Goal: Task Accomplishment & Management: Manage account settings

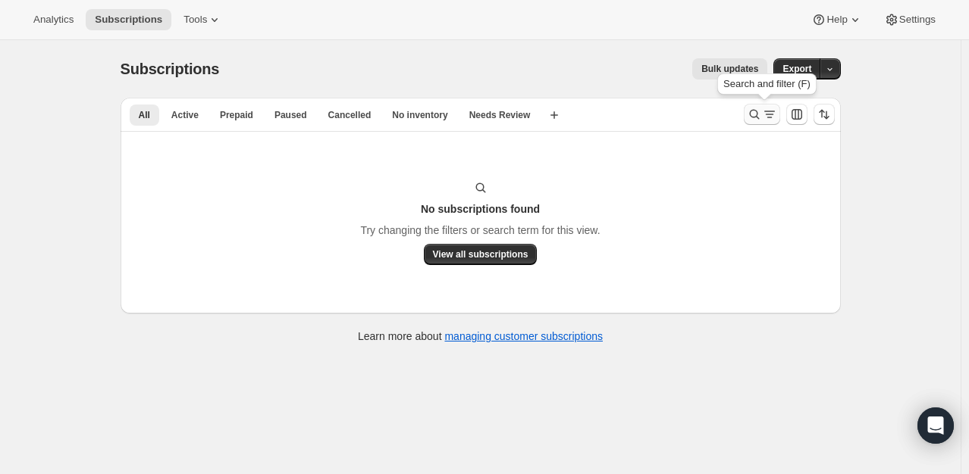
click at [758, 112] on icon "Search and filter results" at bounding box center [754, 114] width 15 height 15
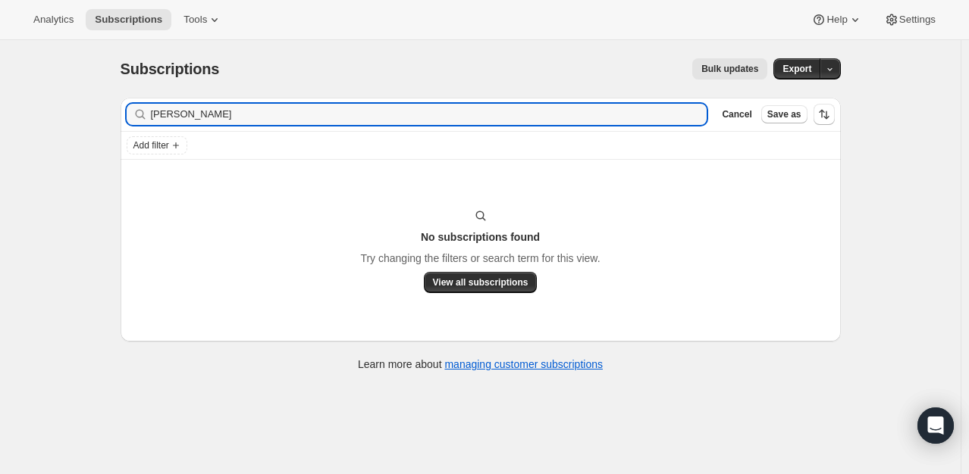
drag, startPoint x: 277, startPoint y: 111, endPoint x: 90, endPoint y: 108, distance: 187.2
click at [90, 108] on div "Subscriptions. This page is ready Subscriptions Bulk updates More actions Bulk …" at bounding box center [480, 277] width 960 height 474
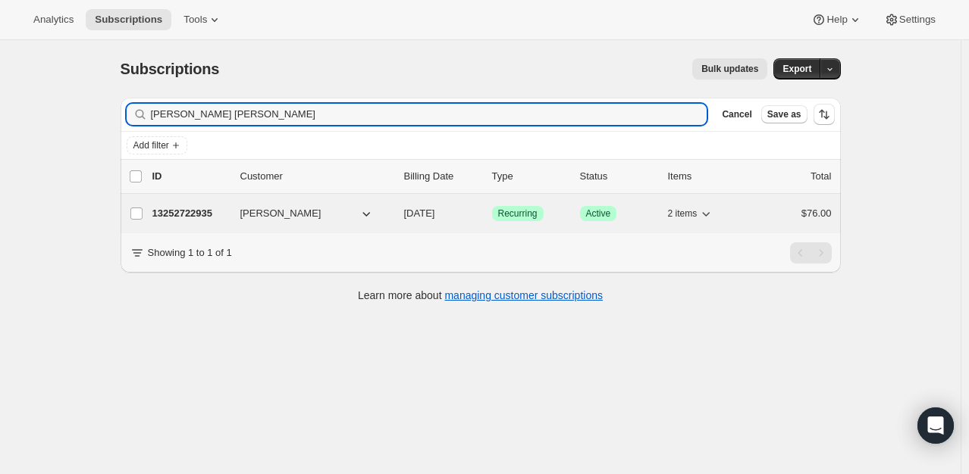
type input "[PERSON_NAME] [PERSON_NAME]"
click at [169, 218] on p "13252722935" at bounding box center [190, 213] width 76 height 15
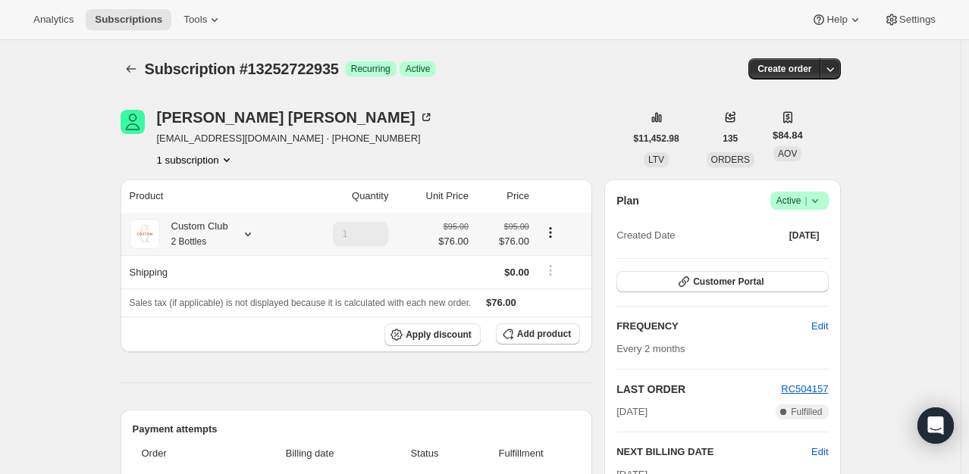
click at [248, 225] on div "Custom Club 2 Bottles" at bounding box center [210, 234] width 160 height 30
click at [249, 229] on icon at bounding box center [247, 234] width 15 height 15
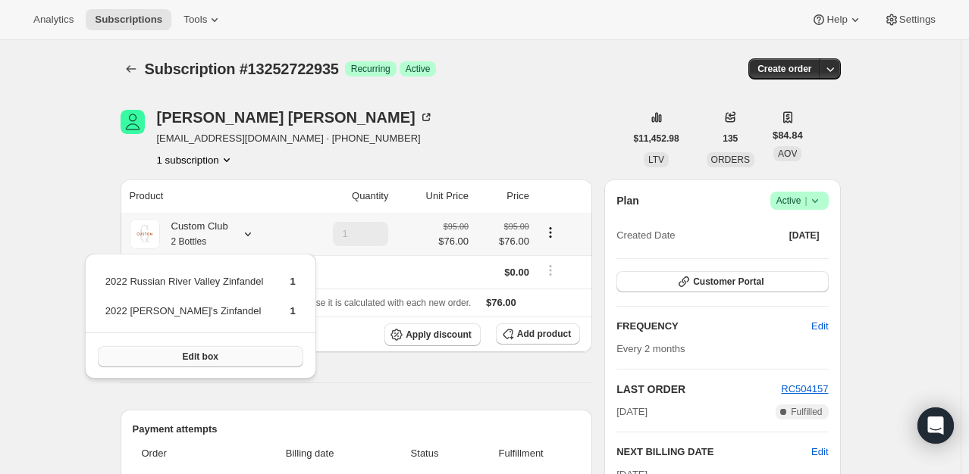
click at [230, 356] on button "Edit box" at bounding box center [200, 356] width 205 height 21
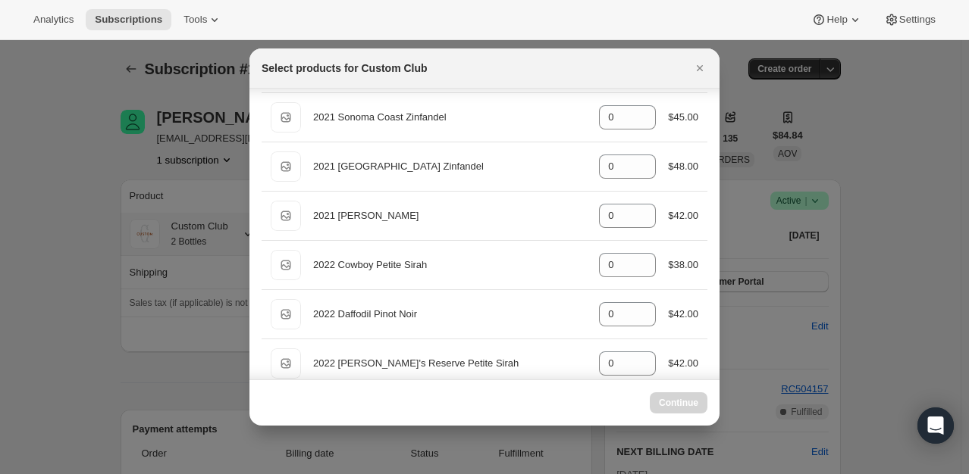
scroll to position [1160, 0]
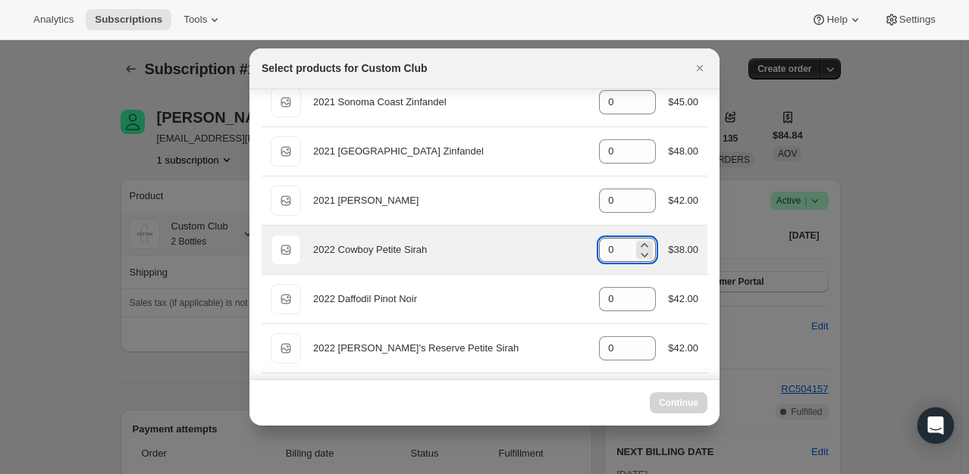
click at [618, 249] on input "0" at bounding box center [616, 250] width 34 height 24
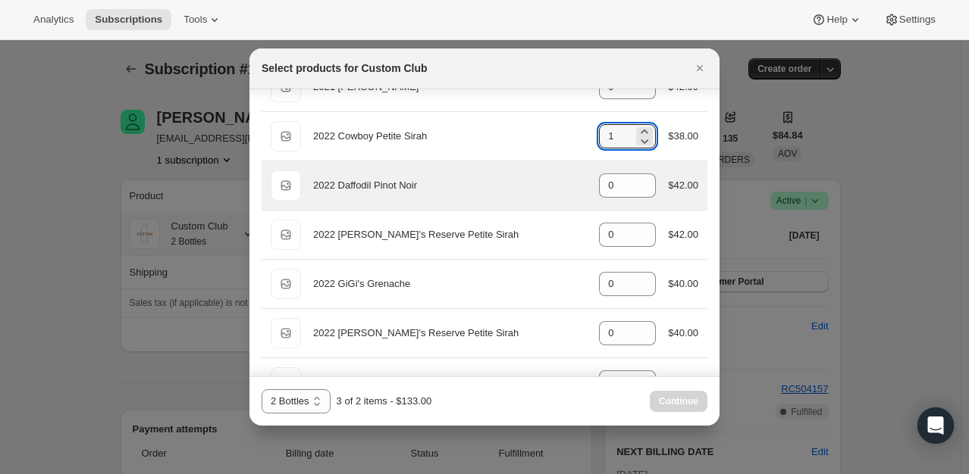
scroll to position [1311, 0]
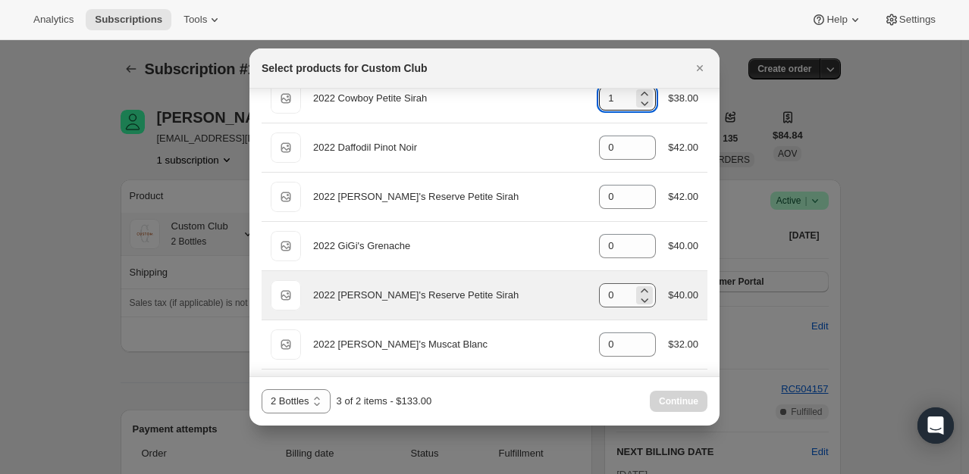
type input "1"
click at [611, 286] on input "0" at bounding box center [616, 295] width 34 height 24
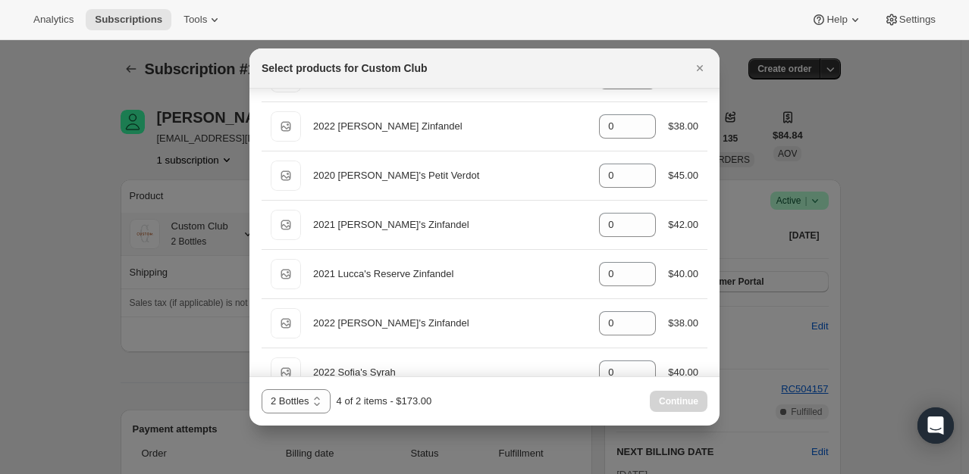
scroll to position [0, 0]
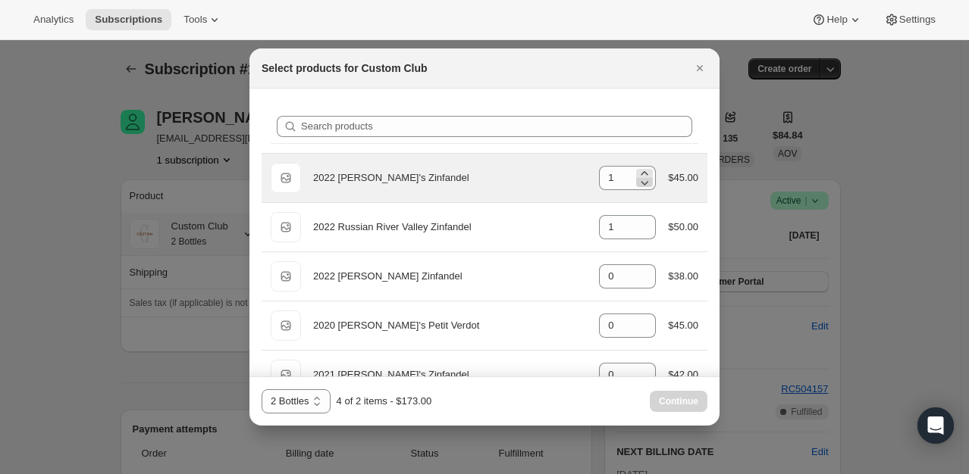
type input "1"
click at [637, 182] on icon ":r74:" at bounding box center [644, 182] width 15 height 15
type input "0"
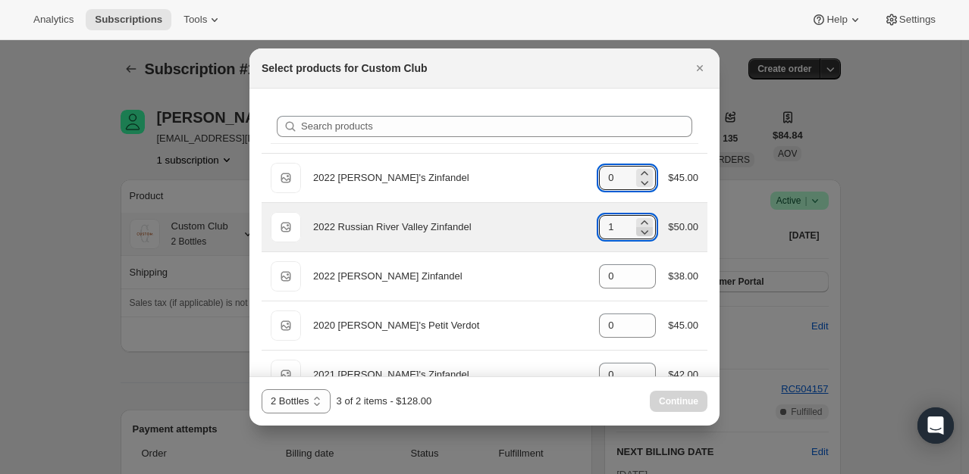
click at [641, 232] on icon ":r74:" at bounding box center [645, 232] width 8 height 5
type input "0"
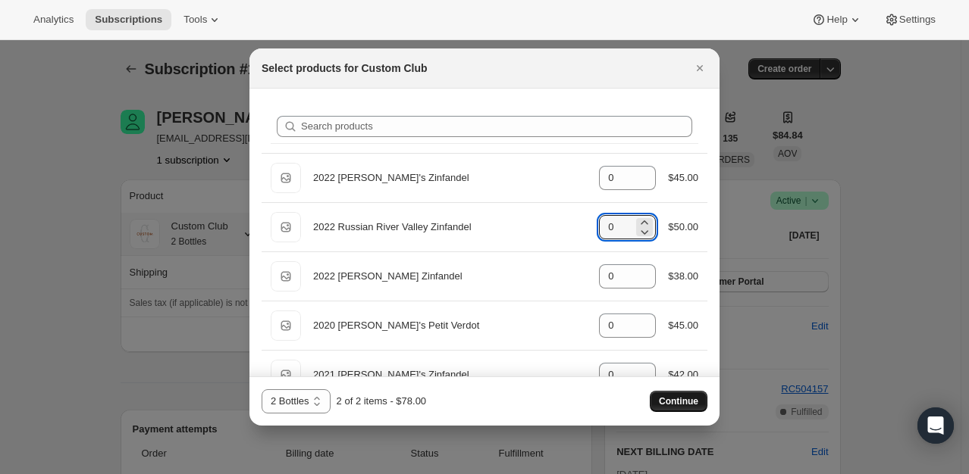
click at [667, 407] on span "Continue" at bounding box center [678, 402] width 39 height 12
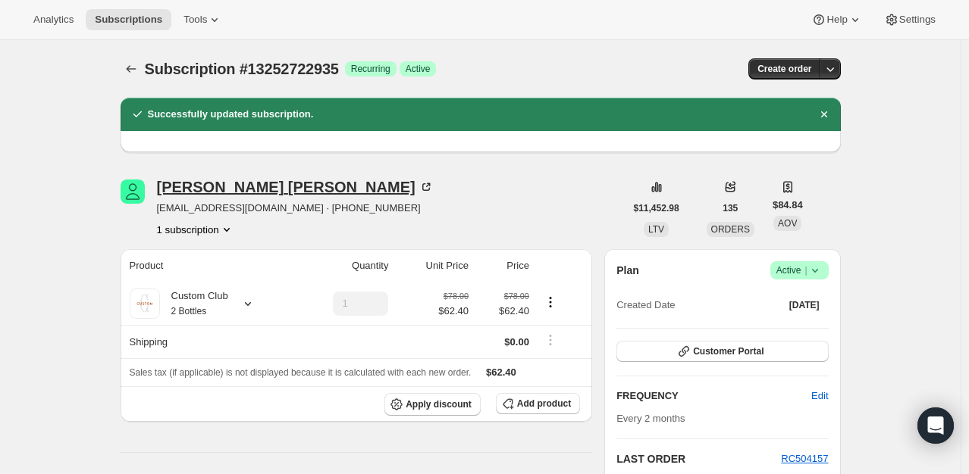
click at [418, 189] on icon at bounding box center [425, 187] width 15 height 15
